Goal: Check status: Check status

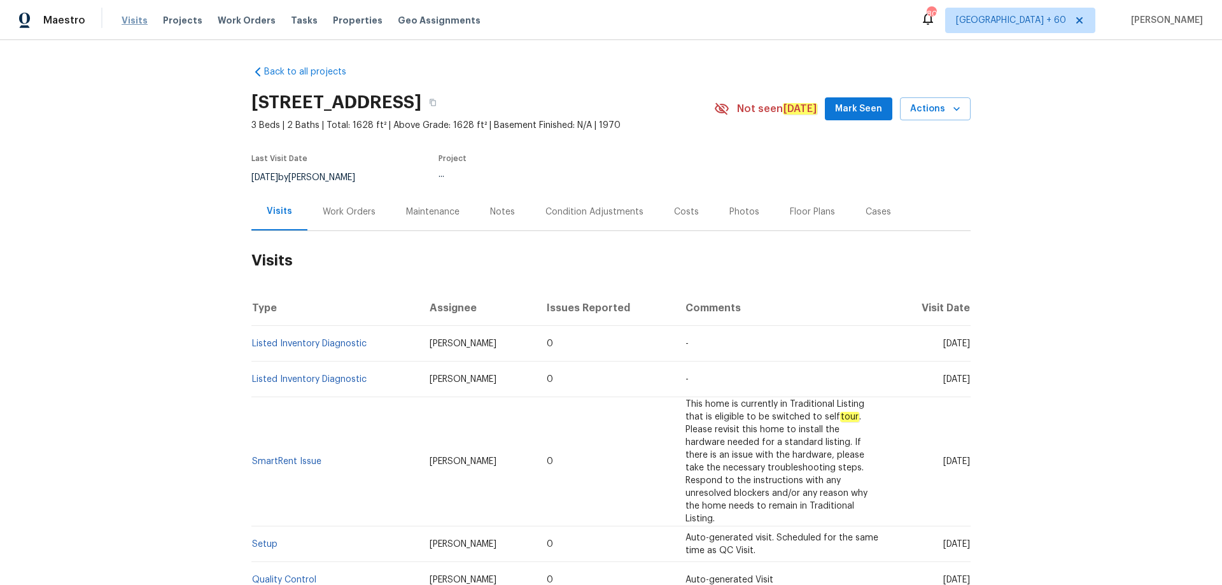
click at [136, 24] on span "Visits" at bounding box center [135, 20] width 26 height 13
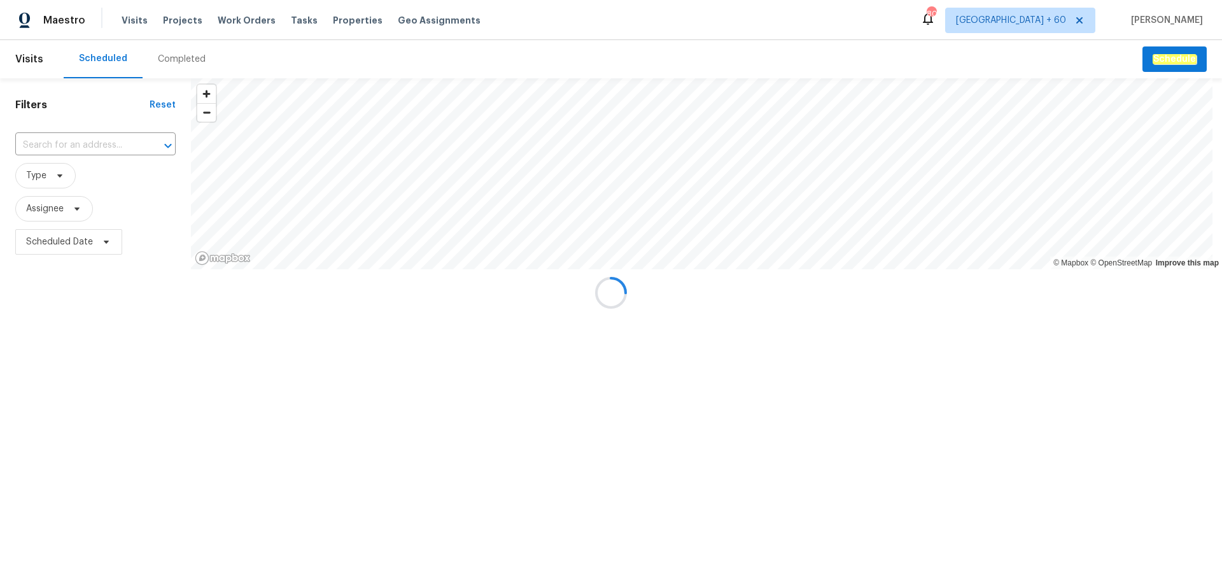
click at [169, 61] on div at bounding box center [611, 292] width 1222 height 585
click at [187, 70] on div at bounding box center [611, 292] width 1222 height 585
click at [189, 66] on div at bounding box center [611, 292] width 1222 height 585
click at [186, 62] on div at bounding box center [611, 292] width 1222 height 585
click at [185, 62] on div at bounding box center [611, 292] width 1222 height 585
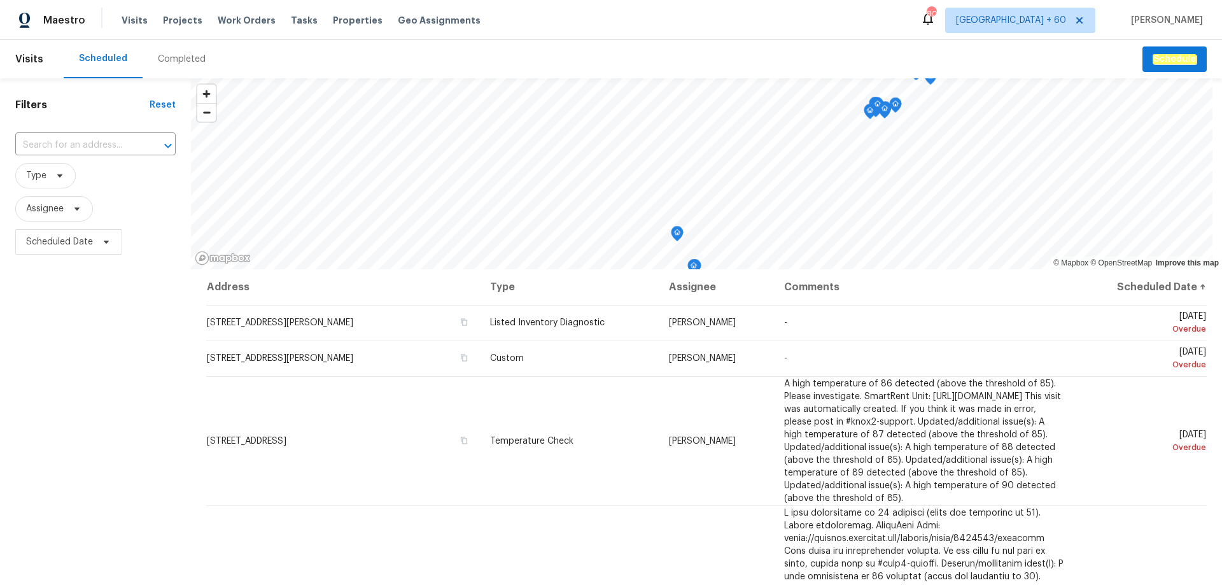
click at [185, 62] on div "Completed" at bounding box center [182, 59] width 48 height 13
